Goal: Find specific page/section: Find specific page/section

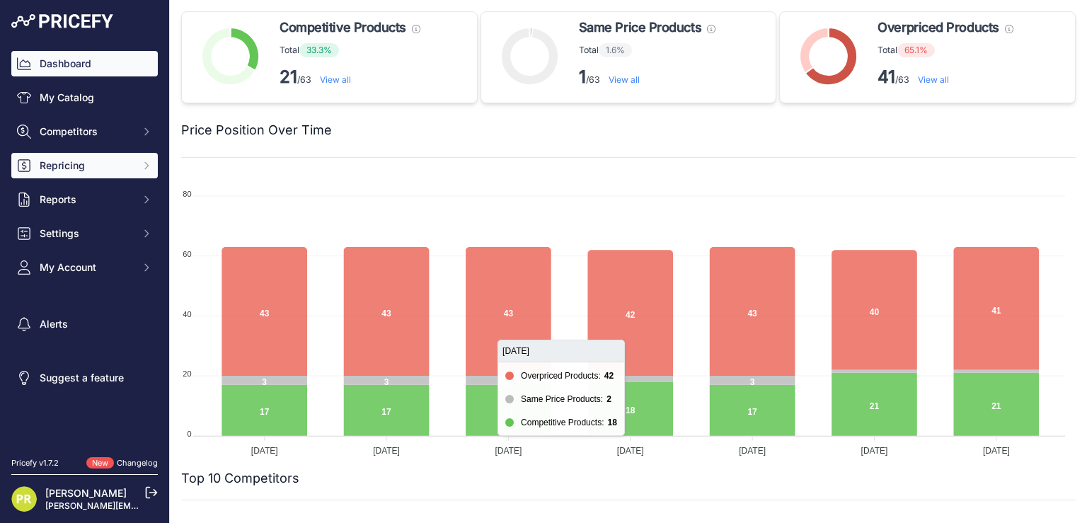
click at [108, 167] on span "Repricing" at bounding box center [86, 166] width 93 height 14
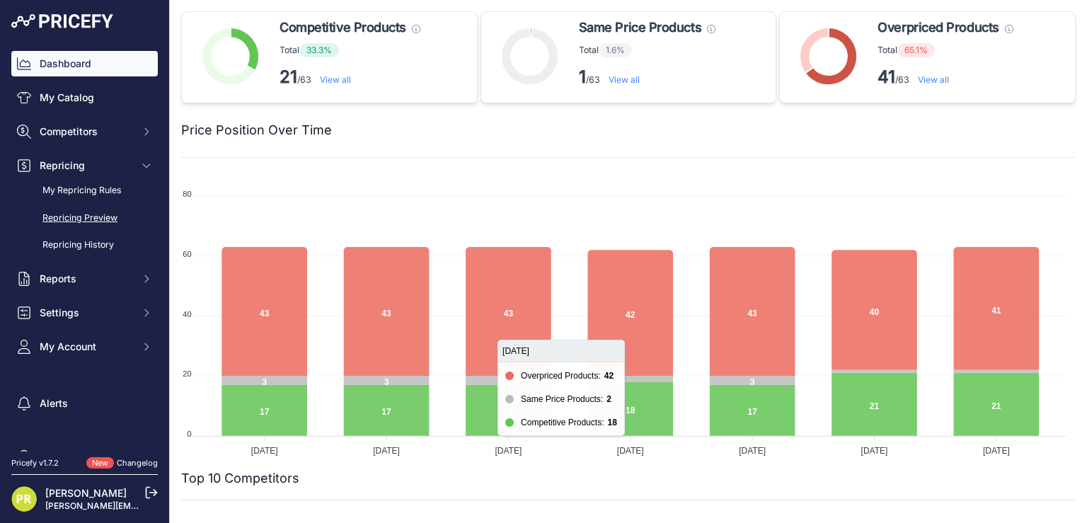
click at [85, 214] on link "Repricing Preview" at bounding box center [84, 218] width 147 height 25
click at [90, 215] on link "Repricing Preview" at bounding box center [84, 218] width 147 height 25
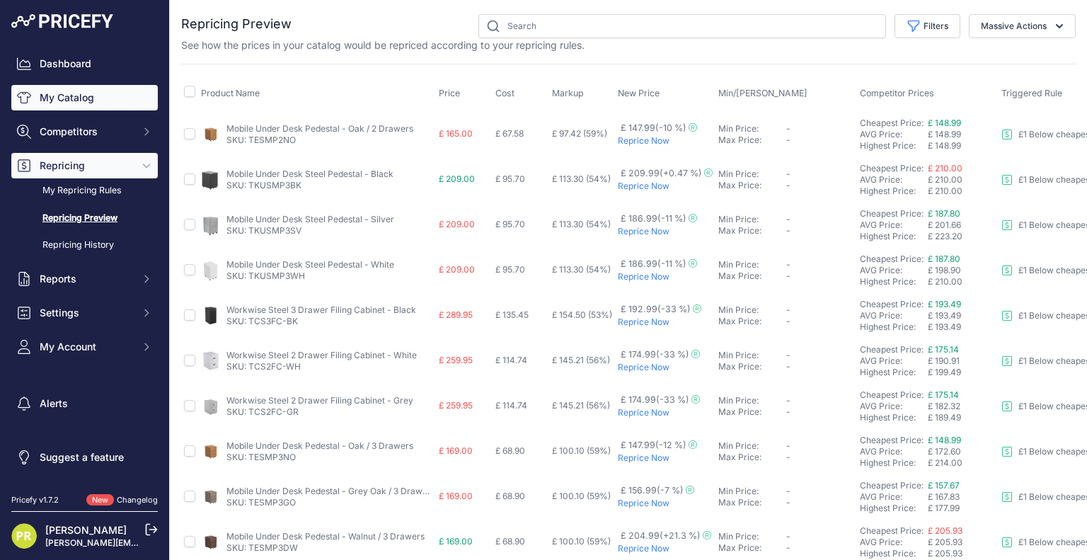
click at [103, 94] on link "My Catalog" at bounding box center [84, 97] width 147 height 25
